Goal: Task Accomplishment & Management: Use online tool/utility

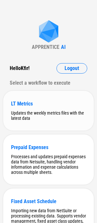
click at [50, 99] on div "LT Metrics Updates the weekly metrics files with the latest data" at bounding box center [48, 111] width 91 height 40
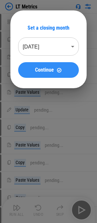
click at [52, 73] on button "Continue" at bounding box center [48, 70] width 61 height 16
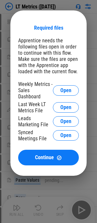
click at [57, 7] on div "Required files Apprentice needs the following files open in order to continue w…" at bounding box center [48, 93] width 97 height 186
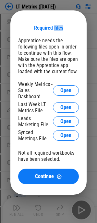
click at [57, 7] on div "Required files Apprentice needs the following files open in order to continue w…" at bounding box center [48, 102] width 97 height 205
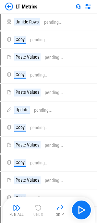
click at [77, 7] on img at bounding box center [78, 6] width 5 height 5
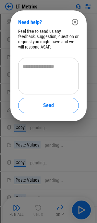
click at [73, 25] on icon "button" at bounding box center [75, 22] width 8 height 8
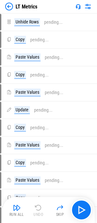
click at [78, 5] on img at bounding box center [78, 6] width 5 height 5
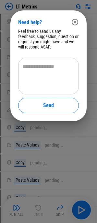
click at [75, 22] on icon "button" at bounding box center [75, 22] width 7 height 7
